Goal: Transaction & Acquisition: Purchase product/service

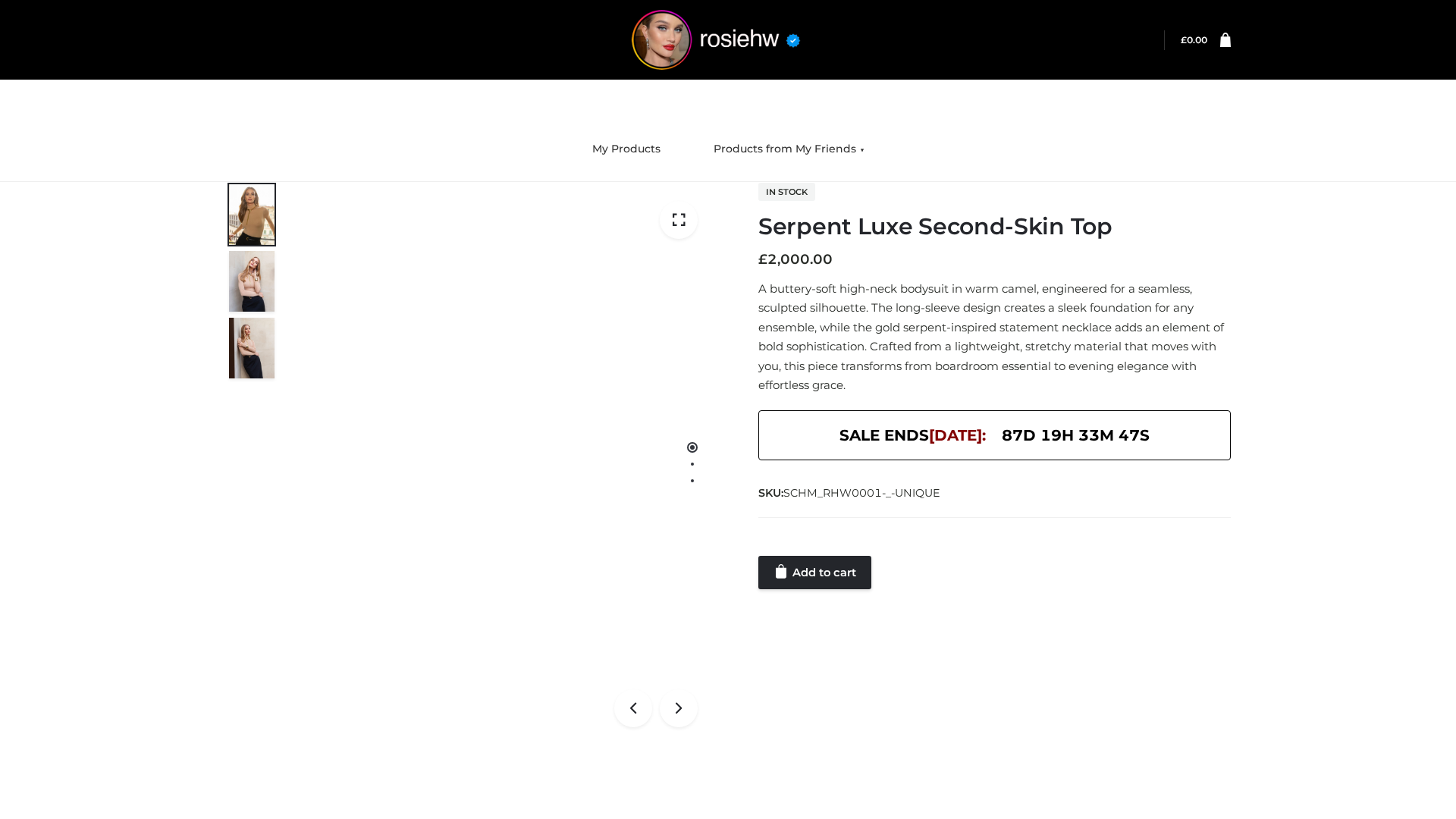
click at [816, 573] on link "Add to cart" at bounding box center [815, 572] width 113 height 33
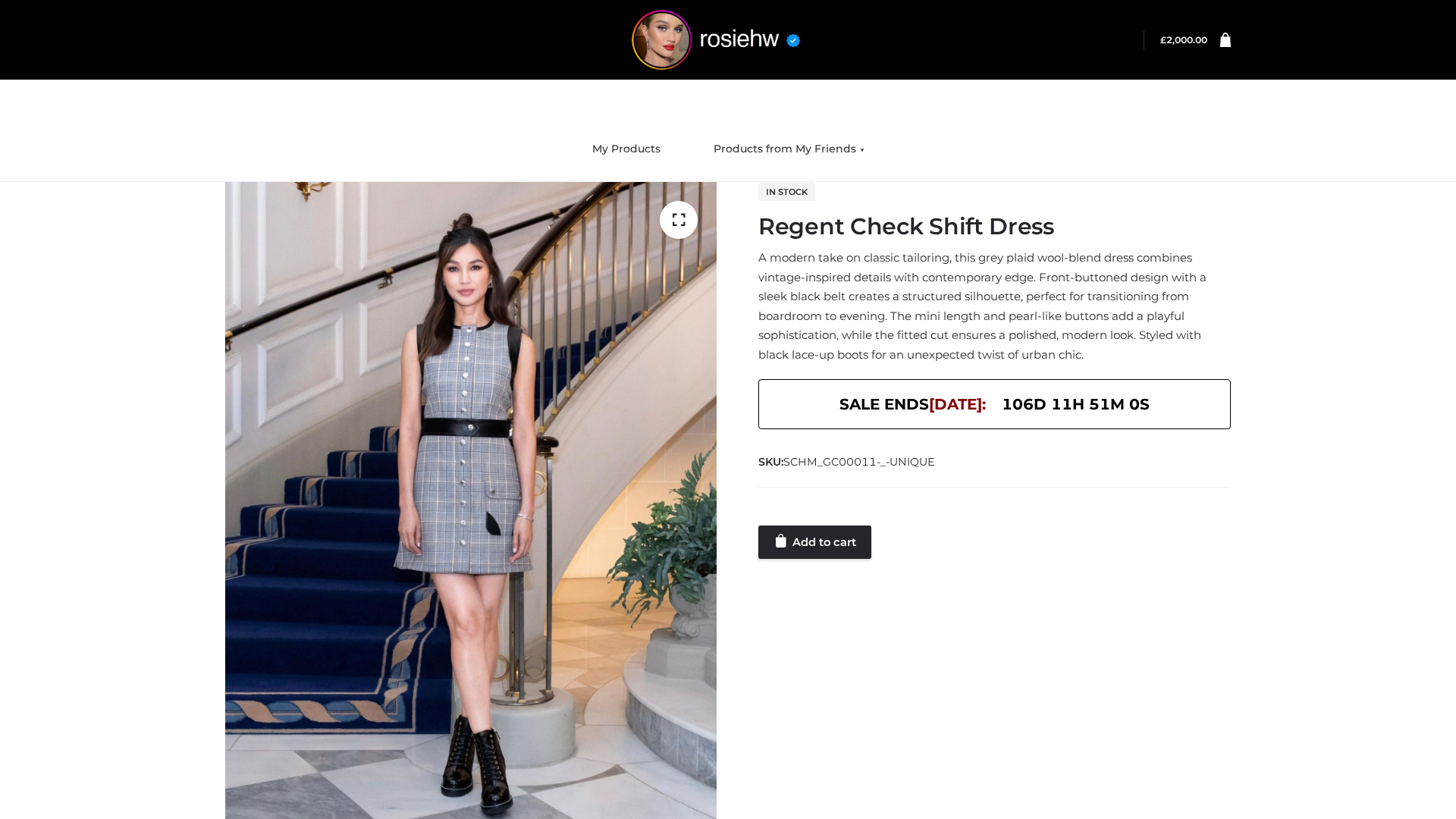
click at [816, 542] on link "Add to cart" at bounding box center [815, 542] width 113 height 33
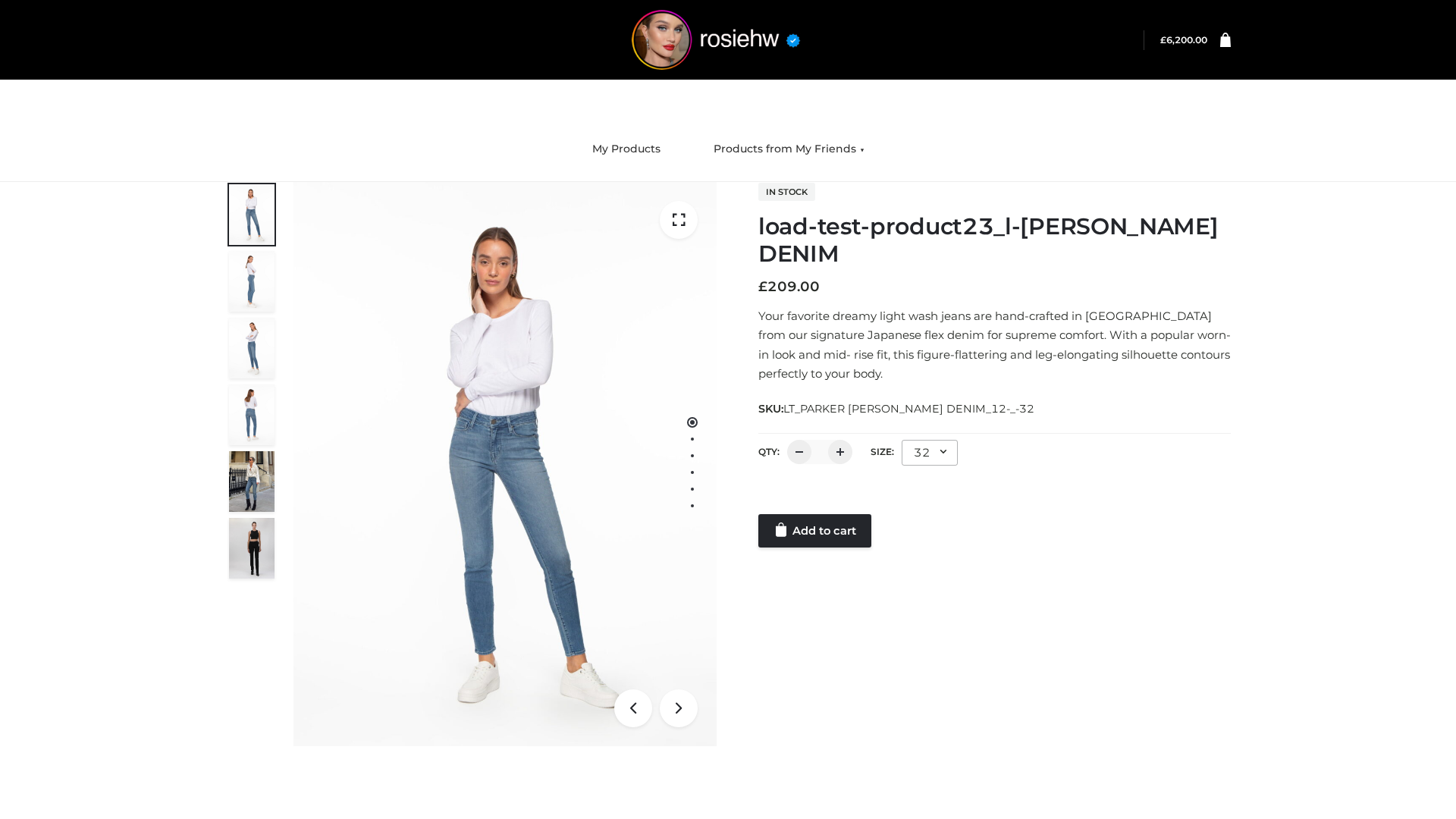
click at [816, 531] on link "Add to cart" at bounding box center [815, 531] width 113 height 33
